Goal: Check status: Check status

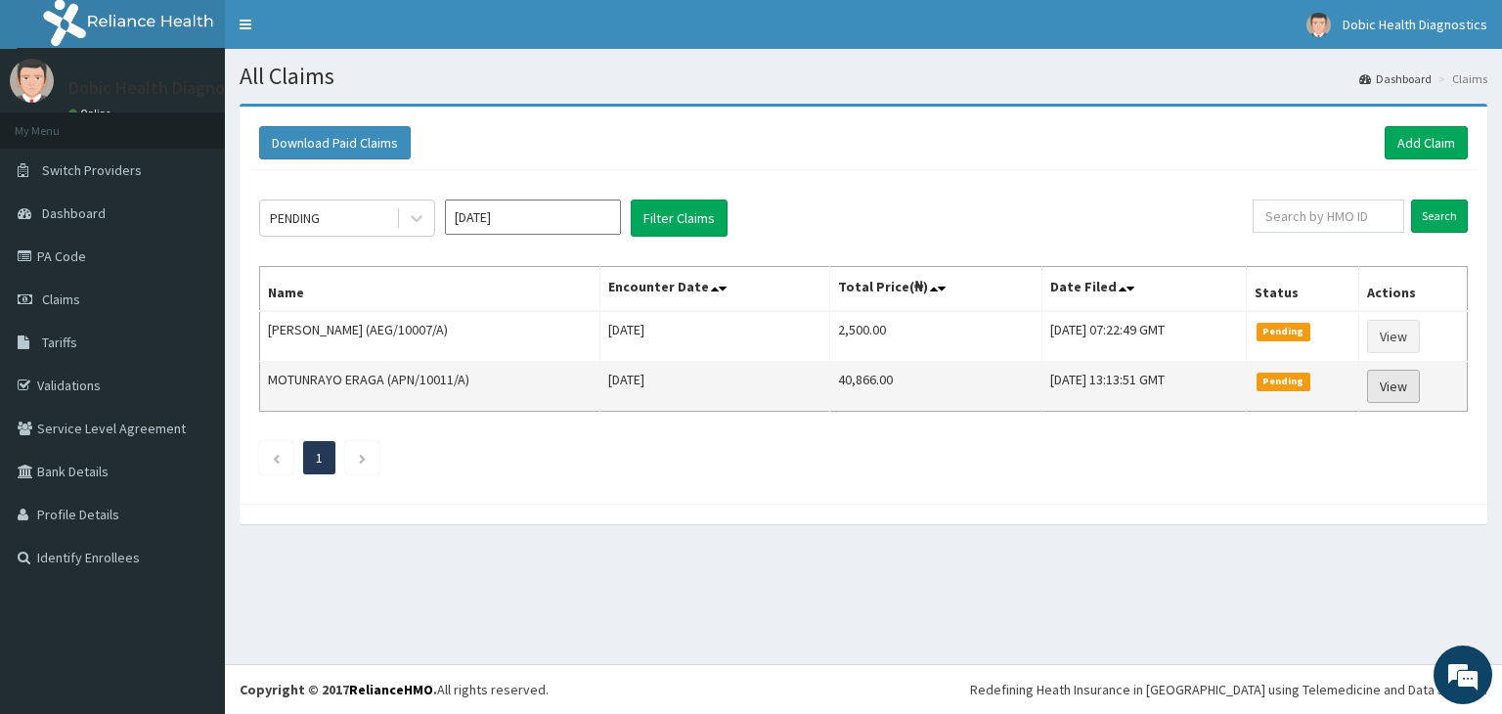
click at [1385, 384] on link "View" at bounding box center [1393, 386] width 53 height 33
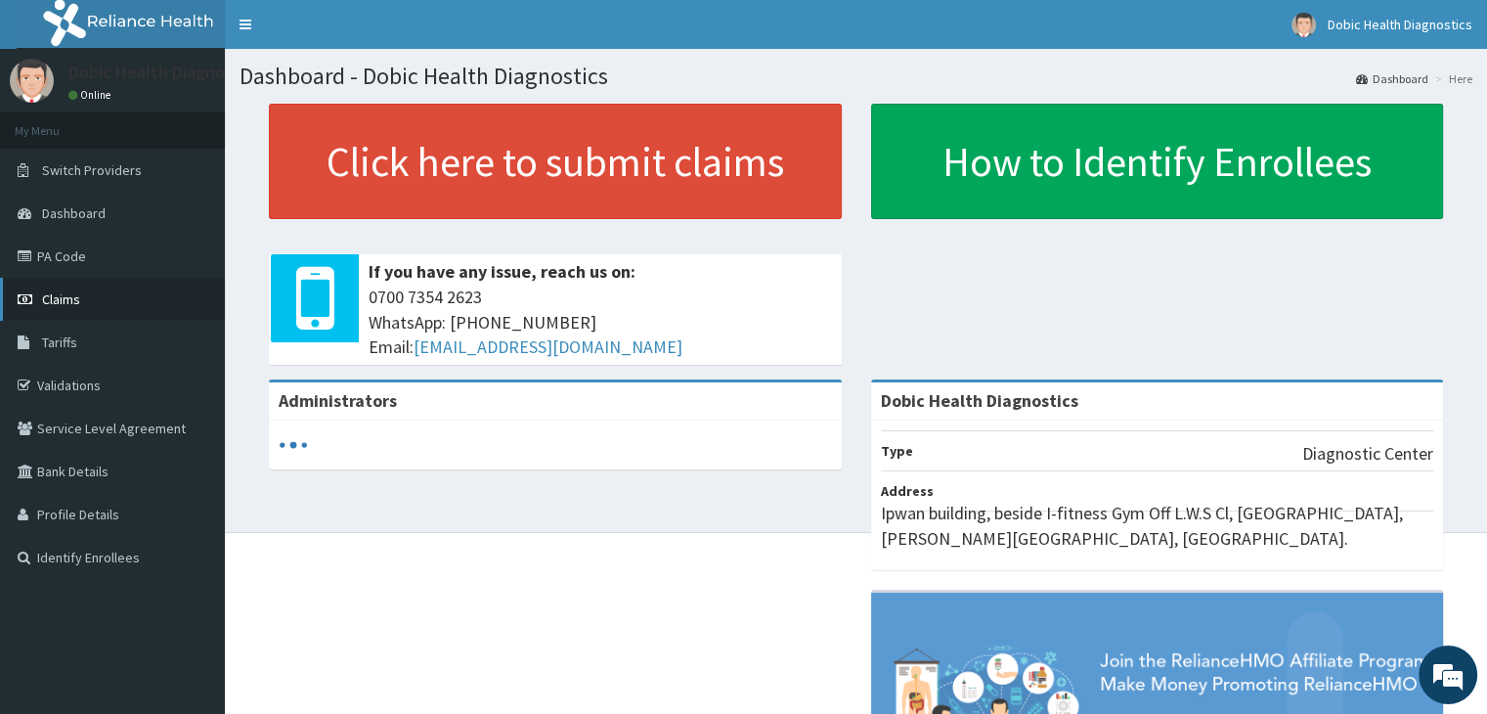
click at [60, 302] on span "Claims" at bounding box center [61, 299] width 38 height 18
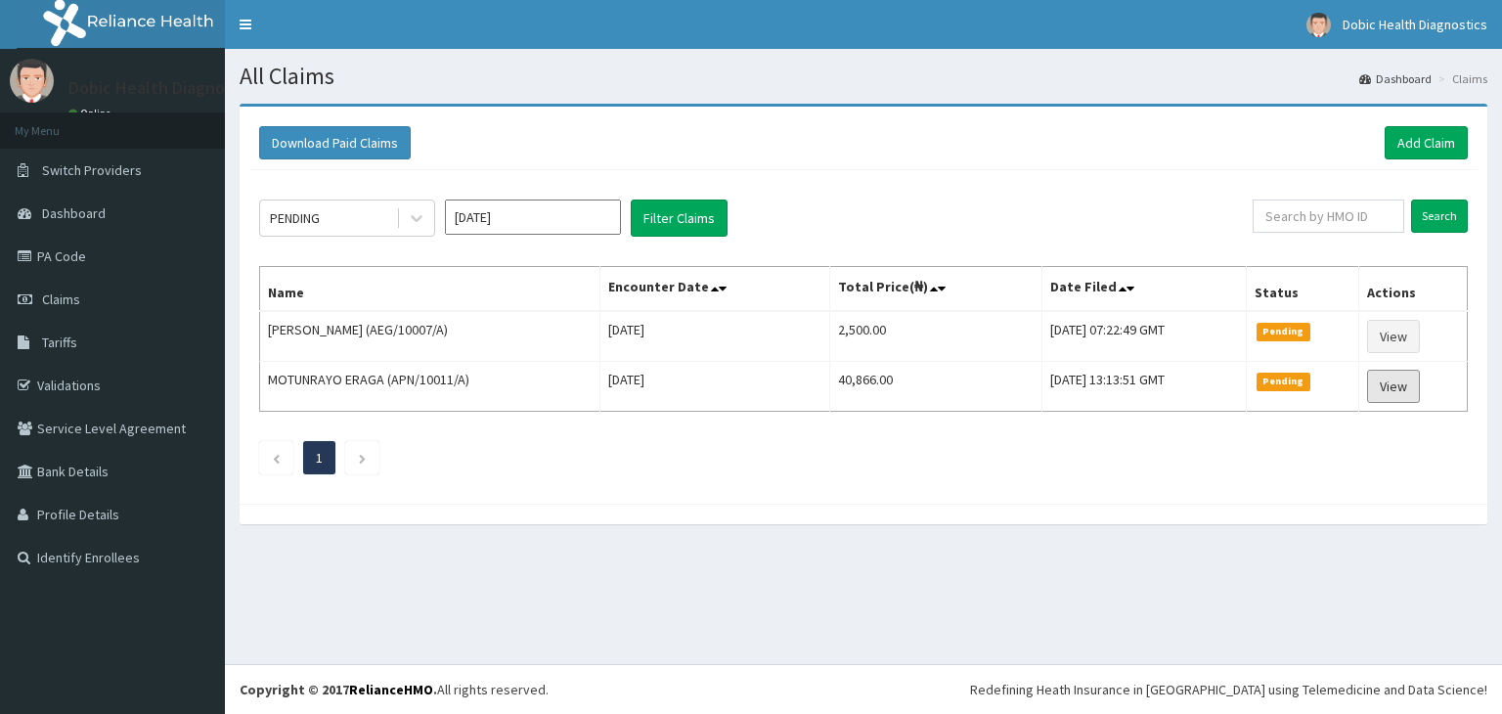
click at [1393, 377] on link "View" at bounding box center [1393, 386] width 53 height 33
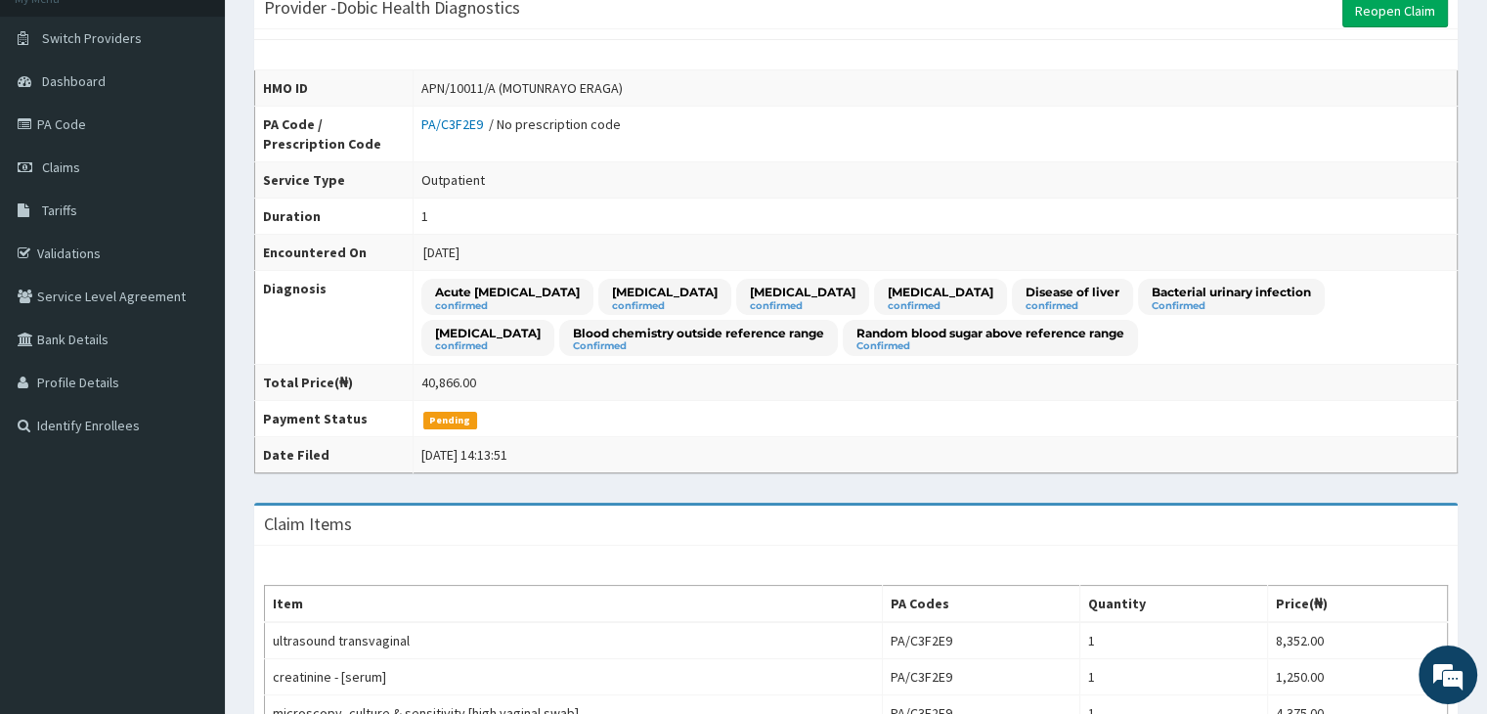
scroll to position [155, 0]
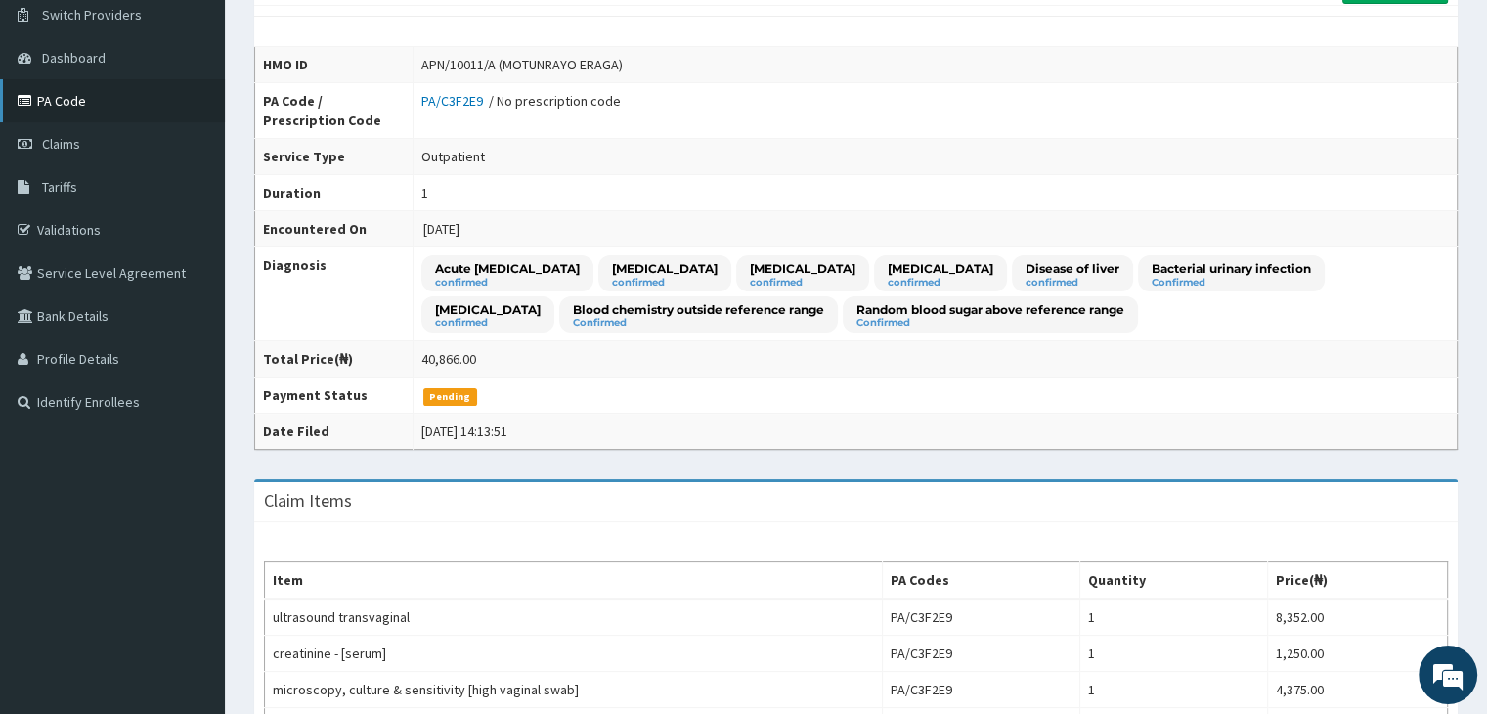
click at [66, 108] on link "PA Code" at bounding box center [112, 100] width 225 height 43
